Goal: Task Accomplishment & Management: Use online tool/utility

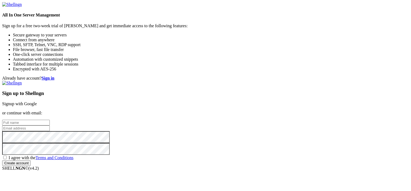
click at [50, 120] on input "text" at bounding box center [26, 123] width 48 height 6
type input "[PERSON_NAME]"
type input "[EMAIL_ADDRESS][DOMAIN_NAME]"
click at [73, 155] on span "I agree with the Terms and Conditions" at bounding box center [41, 157] width 65 height 5
click at [7, 155] on input "I agree with the Terms and Conditions" at bounding box center [4, 156] width 3 height 3
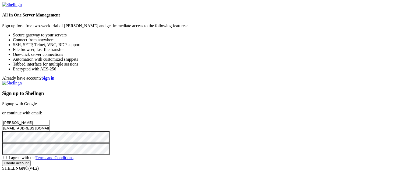
checkbox input "true"
click at [31, 165] on input "Create account" at bounding box center [16, 163] width 29 height 6
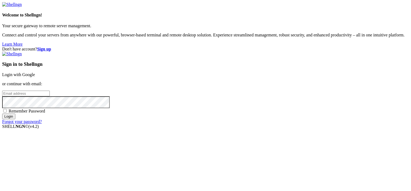
click at [50, 90] on input "email" at bounding box center [26, 93] width 48 height 6
click at [50, 93] on input "[EMAIL_ADDRESS][DOMAIN_NAME]" at bounding box center [26, 93] width 48 height 6
type input "[EMAIL_ADDRESS][DOMAIN_NAME]"
click at [2, 113] on input "Login" at bounding box center [8, 116] width 13 height 6
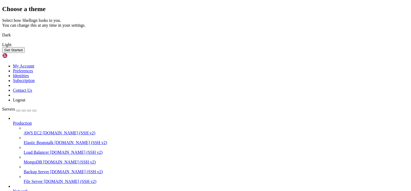
click at [25, 53] on button "Get Started" at bounding box center [13, 50] width 23 height 6
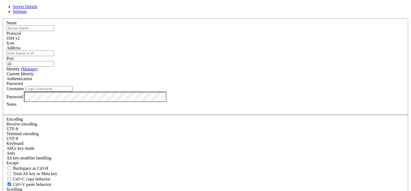
click at [54, 56] on input "Address" at bounding box center [30, 53] width 48 height 6
paste input "Sftp://[DOMAIN_NAME]"
type input "Sftp://[DOMAIN_NAME]"
click at [164, 76] on div "Custom Identity" at bounding box center [205, 73] width 398 height 5
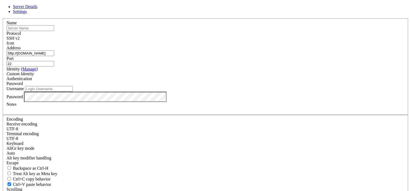
click at [54, 31] on input "text" at bounding box center [30, 28] width 48 height 6
type input "DC Bank"
click at [73, 92] on input "Username" at bounding box center [49, 89] width 48 height 6
paste input "pcampbell"
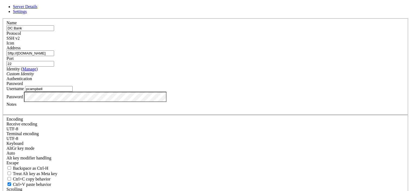
type input "pcampbell"
click at [273, 153] on div "Name DC Bank Protocol SSH v2 Icon Address Sftp://[DOMAIN_NAME] Port 22 ( Manage" at bounding box center [205, 117] width 407 height 198
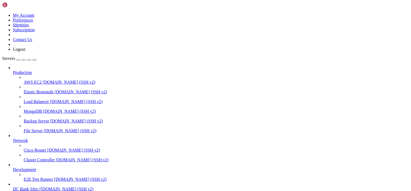
scroll to position [26, 0]
click at [29, 186] on span "DC Bank" at bounding box center [21, 188] width 16 height 5
click at [54, 177] on span "[DOMAIN_NAME] (SSH v2)" at bounding box center [80, 179] width 53 height 5
click at [29, 186] on span "DC Bank" at bounding box center [21, 188] width 16 height 5
click at [30, 186] on span "Sftp://[DOMAIN_NAME] (SSH v2)" at bounding box center [62, 188] width 64 height 5
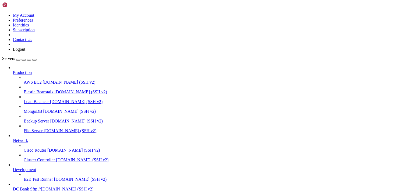
click at [30, 186] on span "Sftp://[DOMAIN_NAME] (SSH v2)" at bounding box center [62, 188] width 64 height 5
click at [27, 186] on span "DC Bank" at bounding box center [21, 188] width 16 height 5
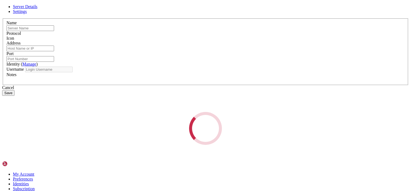
type input "DC Bank"
type input "Sftp://[DOMAIN_NAME]"
type input "22"
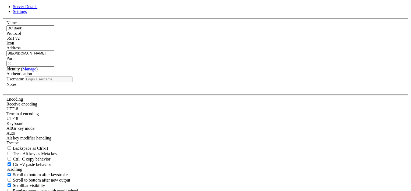
type input "pcampbell"
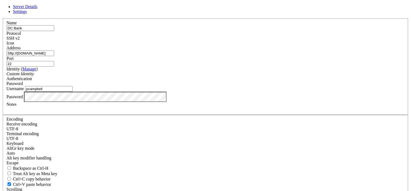
click at [54, 31] on input "DC Bank" at bounding box center [30, 28] width 48 height 6
click at [230, 41] on div "SSH v2" at bounding box center [205, 38] width 398 height 5
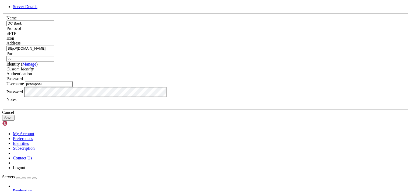
click at [15, 120] on button "Save" at bounding box center [8, 118] width 12 height 6
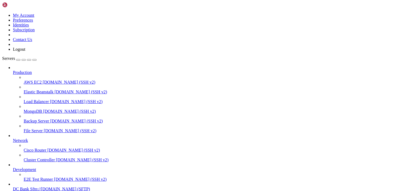
click at [37, 186] on span "Sftp://[DOMAIN_NAME] (SFTP)" at bounding box center [60, 188] width 60 height 5
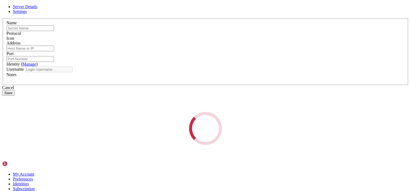
type input "DC Bank"
type input "Sftp://[DOMAIN_NAME]"
type input "22"
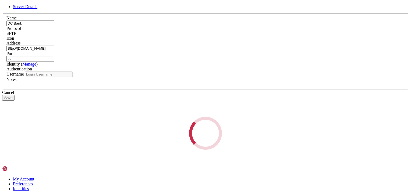
type input "pcampbell"
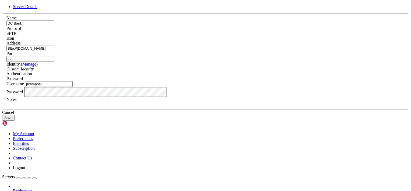
click at [23, 81] on span "Password" at bounding box center [14, 78] width 16 height 5
click at [54, 51] on input "Sftp://[DOMAIN_NAME]" at bounding box center [30, 48] width 48 height 6
click at [54, 62] on input "22" at bounding box center [30, 59] width 48 height 6
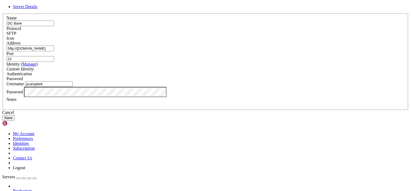
click at [242, 36] on div "SFTP" at bounding box center [205, 33] width 398 height 5
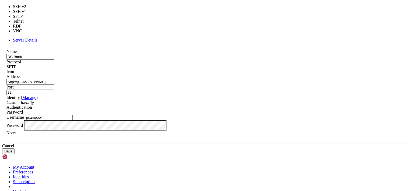
click at [21, 59] on label "Protocol" at bounding box center [13, 61] width 15 height 5
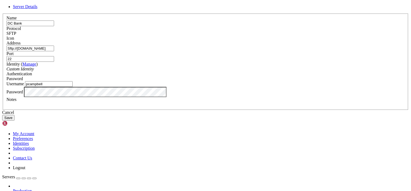
click at [54, 62] on input "22" at bounding box center [30, 59] width 48 height 6
type input "2200"
click at [15, 120] on button "Save" at bounding box center [8, 118] width 12 height 6
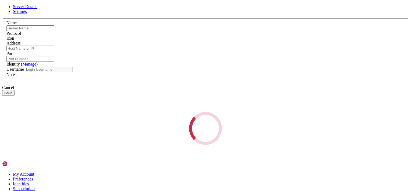
type input "DC Bank"
type input "Sftp://[DOMAIN_NAME]"
type input "2200"
type input "pcampbell"
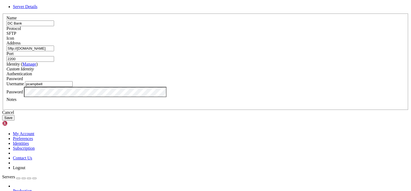
click at [54, 62] on input "2200" at bounding box center [30, 59] width 48 height 6
click at [15, 120] on button "Save" at bounding box center [8, 118] width 12 height 6
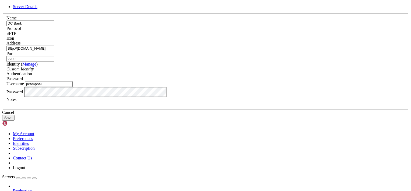
click at [54, 62] on input "2200" at bounding box center [30, 59] width 48 height 6
type input "22"
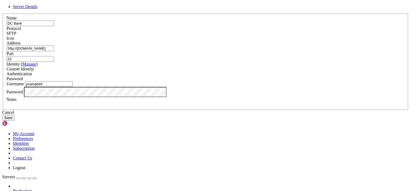
click at [15, 120] on button "Save" at bounding box center [8, 118] width 12 height 6
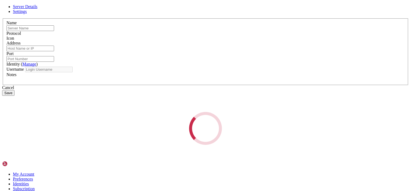
type input "DC Bank"
type input "Sftp://[DOMAIN_NAME]"
type input "22"
type input "pcampbell"
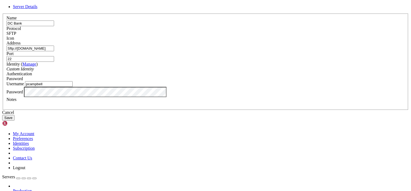
click at [54, 62] on input "22" at bounding box center [30, 59] width 48 height 6
type input "2222"
click at [264, 120] on div "Cancel Save" at bounding box center [205, 115] width 407 height 10
click at [15, 120] on button "Save" at bounding box center [8, 118] width 12 height 6
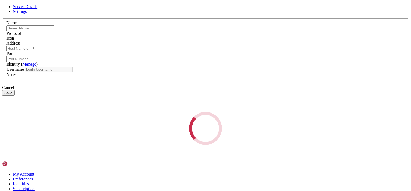
type input "DC Bank"
type input "Sftp://[DOMAIN_NAME]"
type input "2222"
type input "pcampbell"
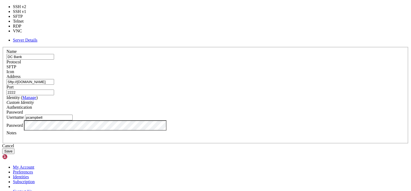
click at [235, 64] on div "SFTP" at bounding box center [205, 66] width 398 height 5
type input "22"
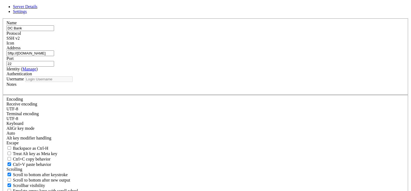
type input "pcampbell"
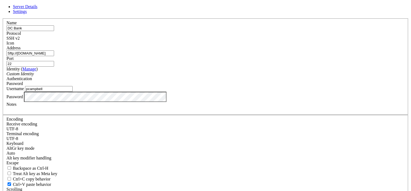
click at [54, 56] on input "Sftp://[DOMAIN_NAME]" at bounding box center [30, 53] width 48 height 6
click at [236, 41] on div "SSH v2" at bounding box center [205, 38] width 398 height 5
